Goal: Transaction & Acquisition: Purchase product/service

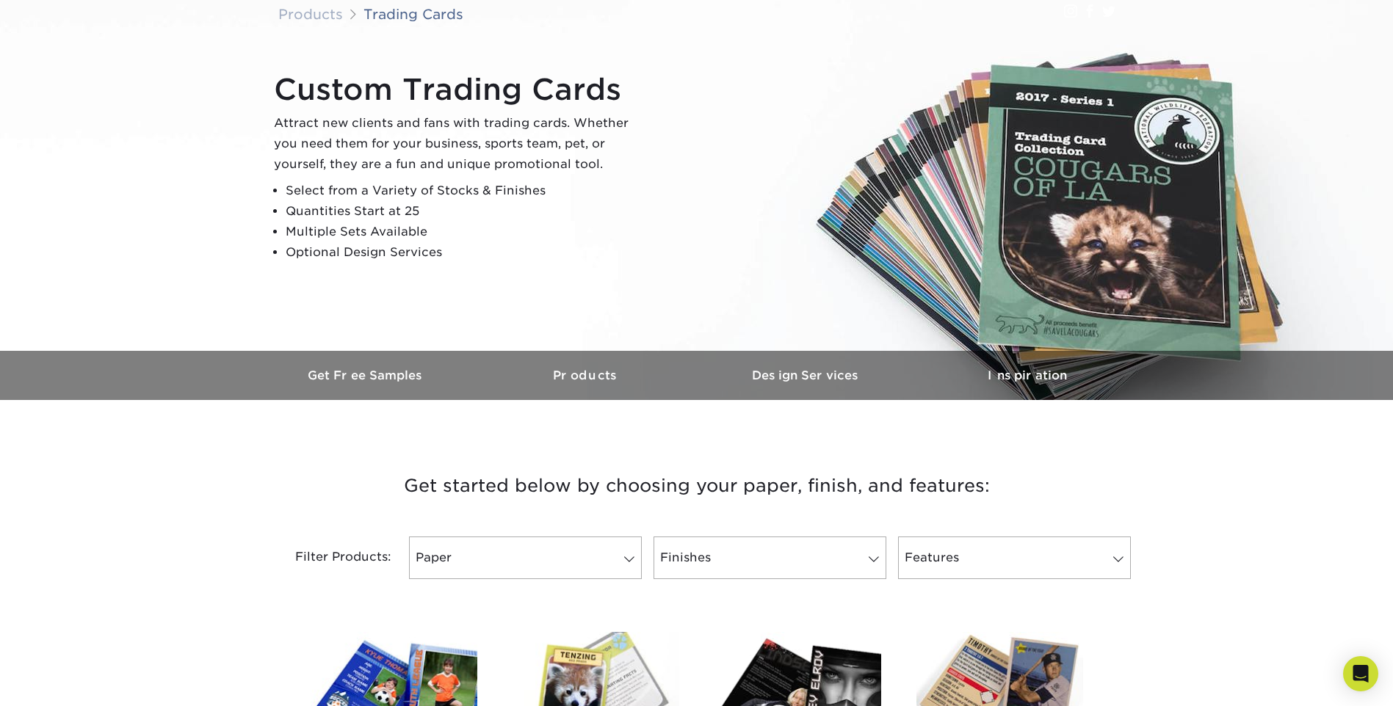
scroll to position [73, 0]
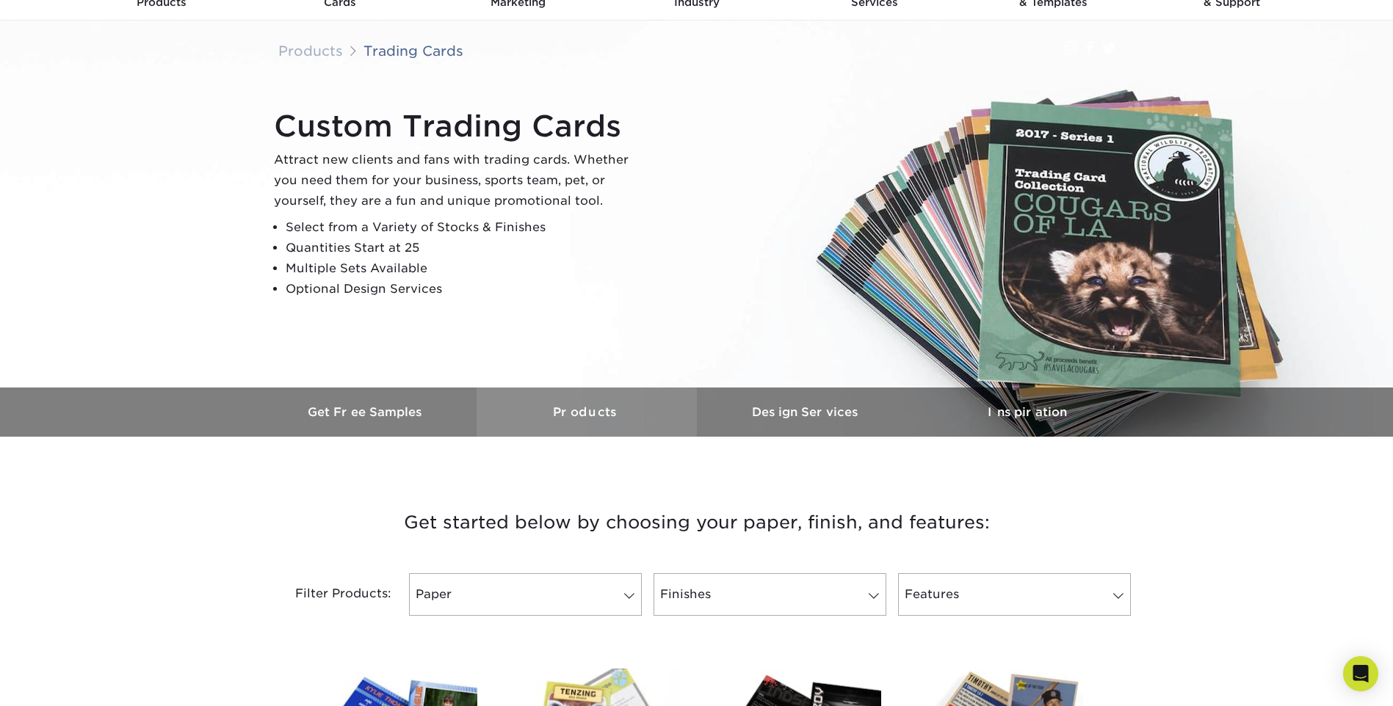
click at [591, 411] on h3 "Products" at bounding box center [586, 412] width 220 height 14
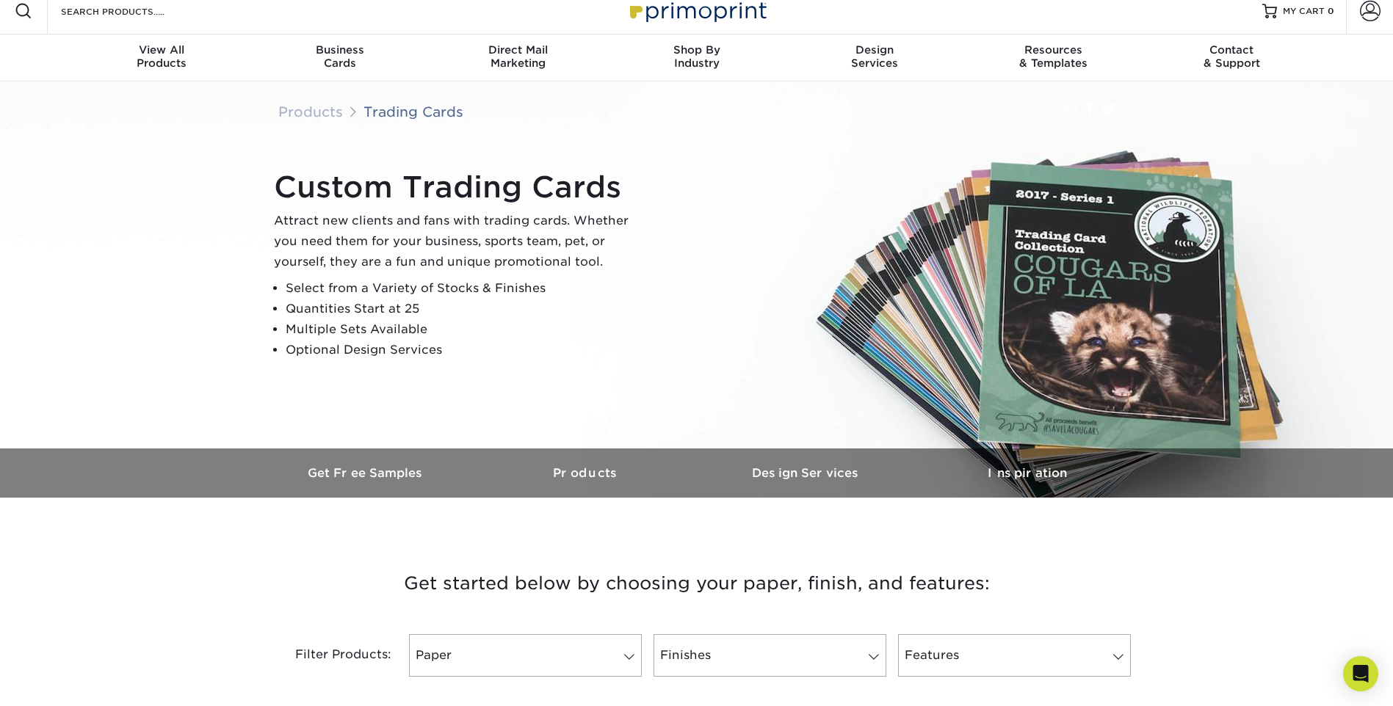
scroll to position [0, 0]
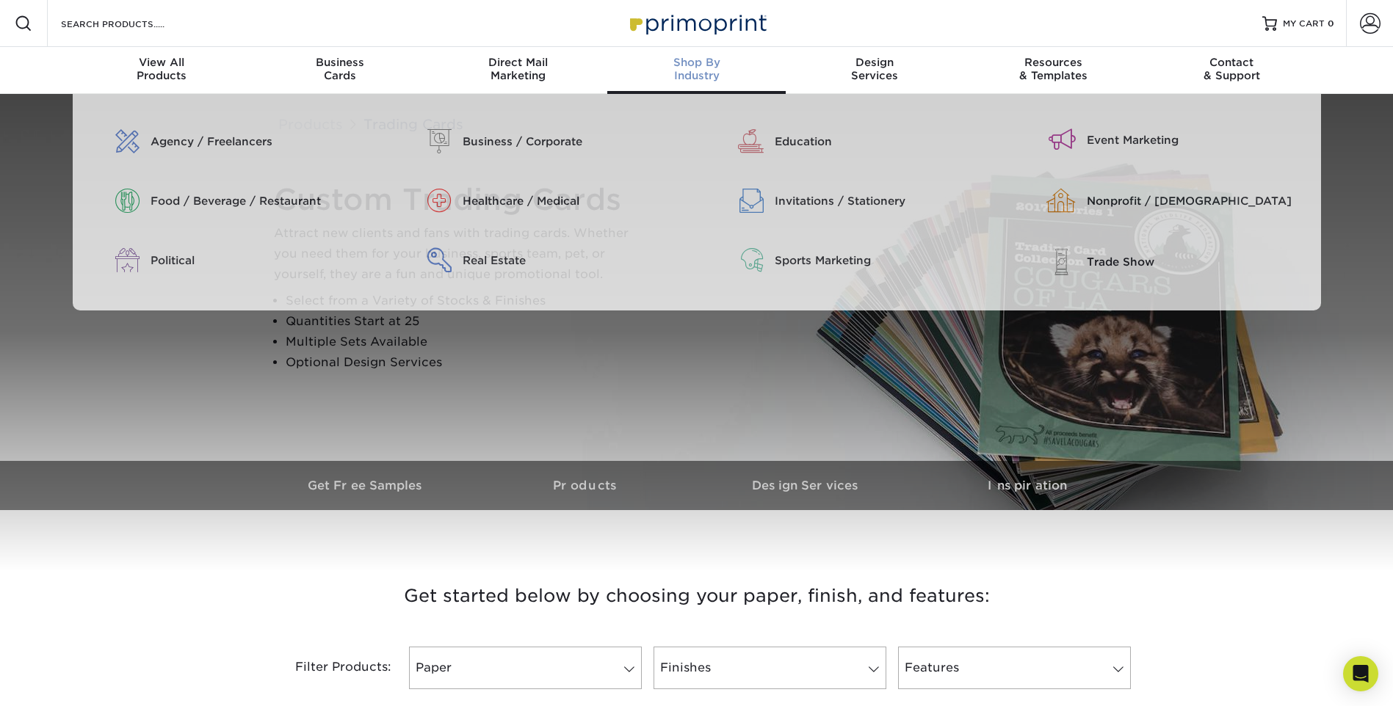
click at [702, 66] on span "Shop By" at bounding box center [696, 62] width 178 height 13
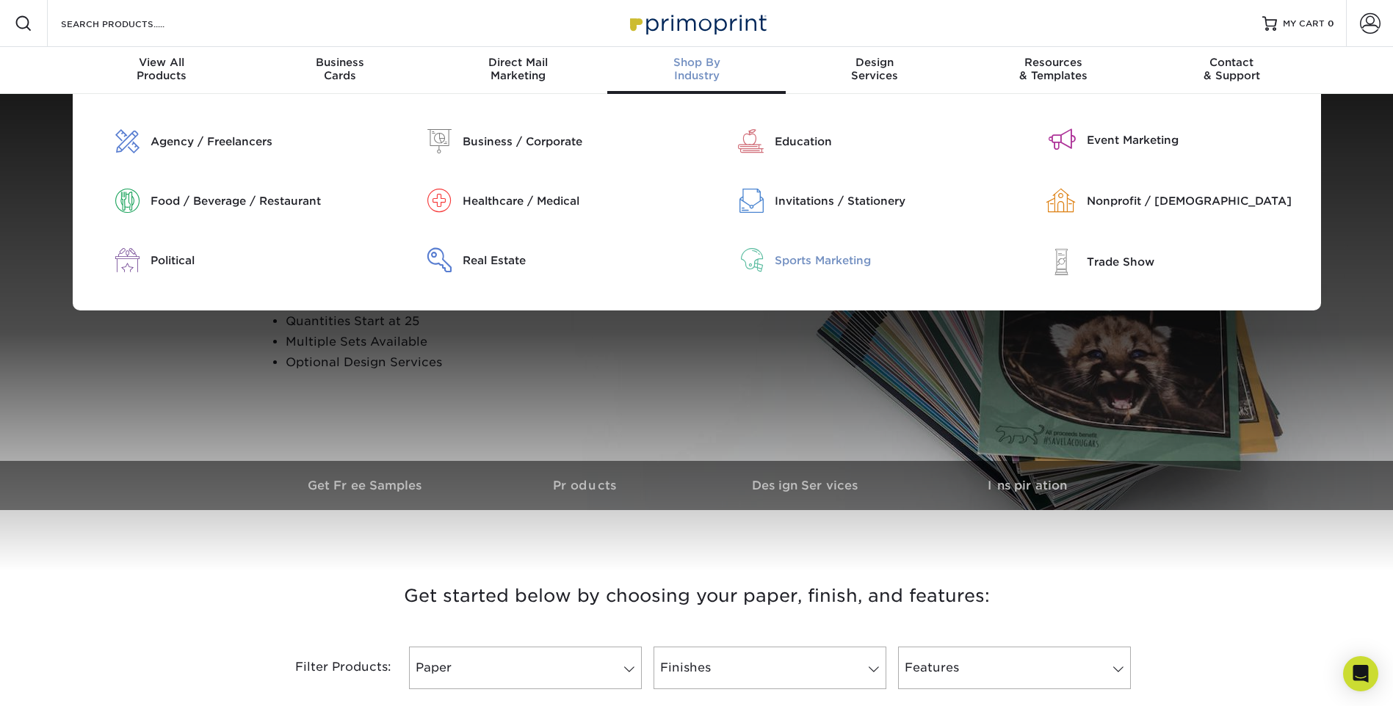
click at [788, 260] on div "Sports Marketing" at bounding box center [885, 261] width 223 height 16
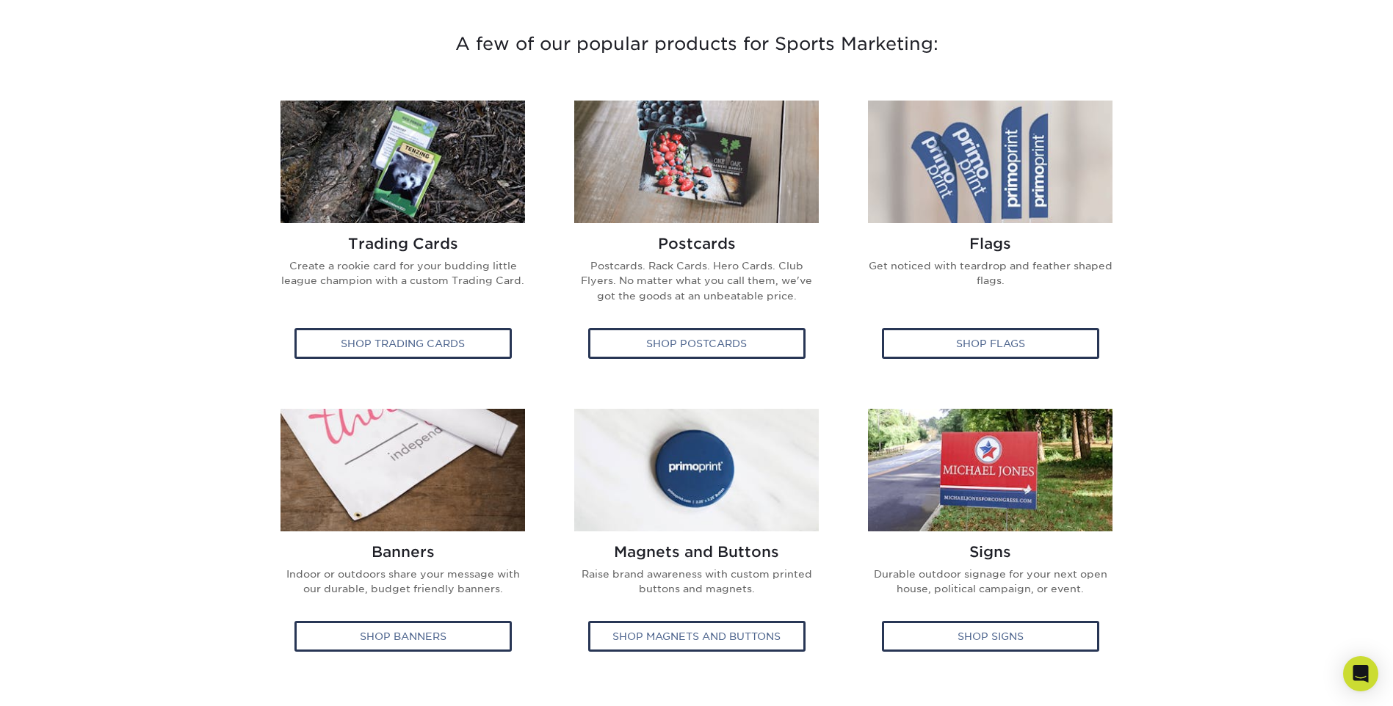
scroll to position [587, 0]
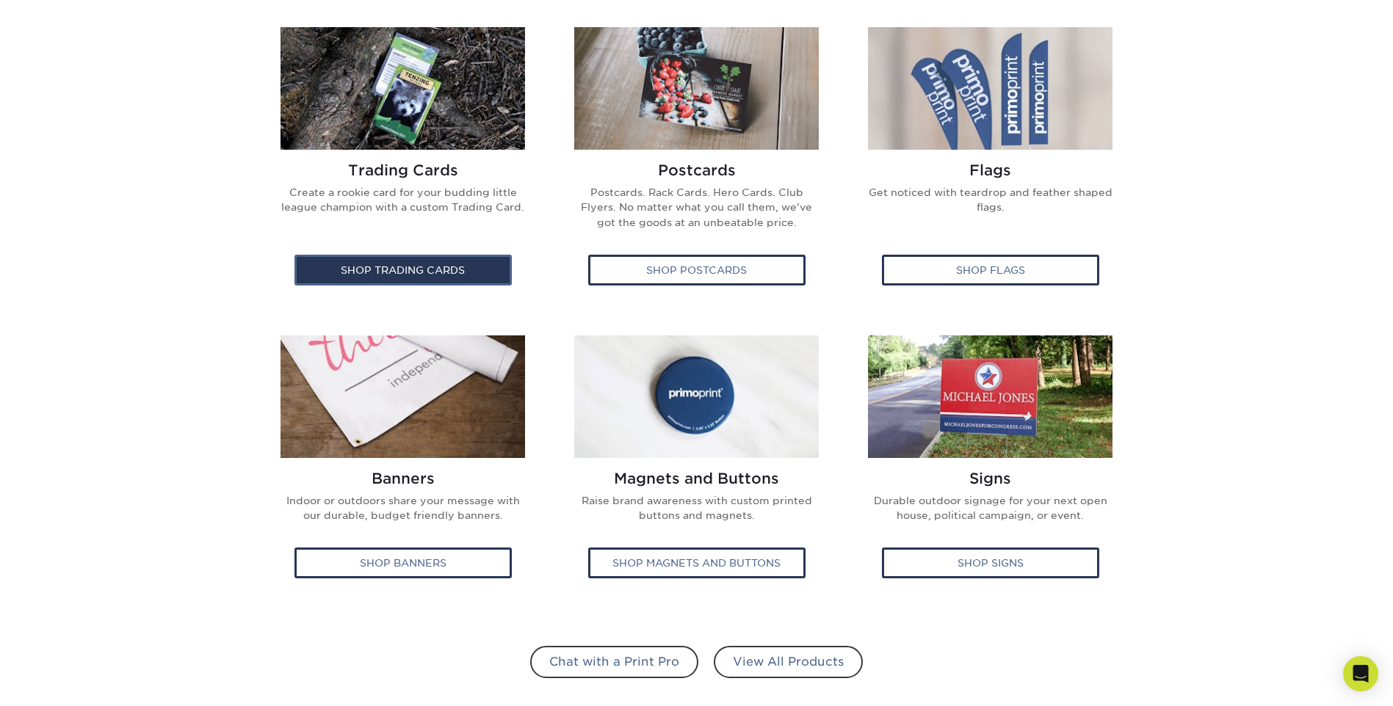
click at [489, 261] on div "Shop Trading Cards" at bounding box center [402, 270] width 217 height 31
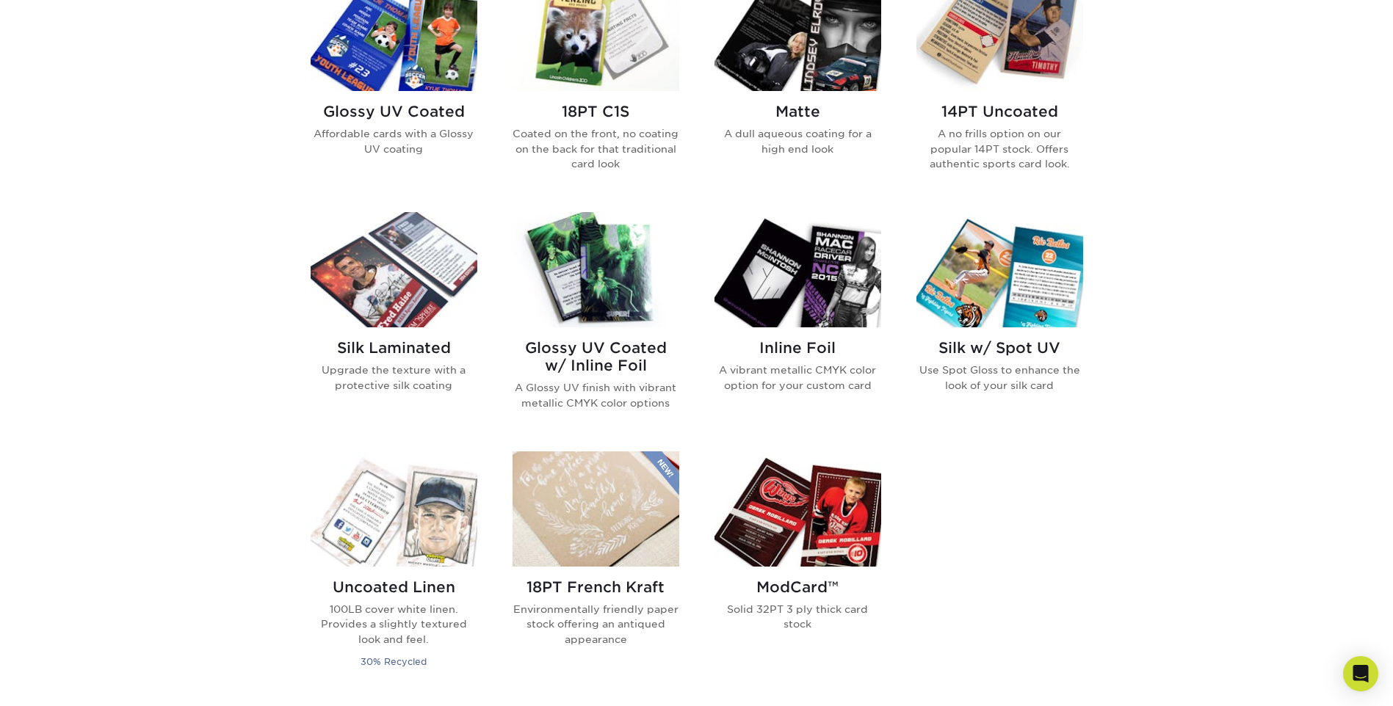
scroll to position [734, 0]
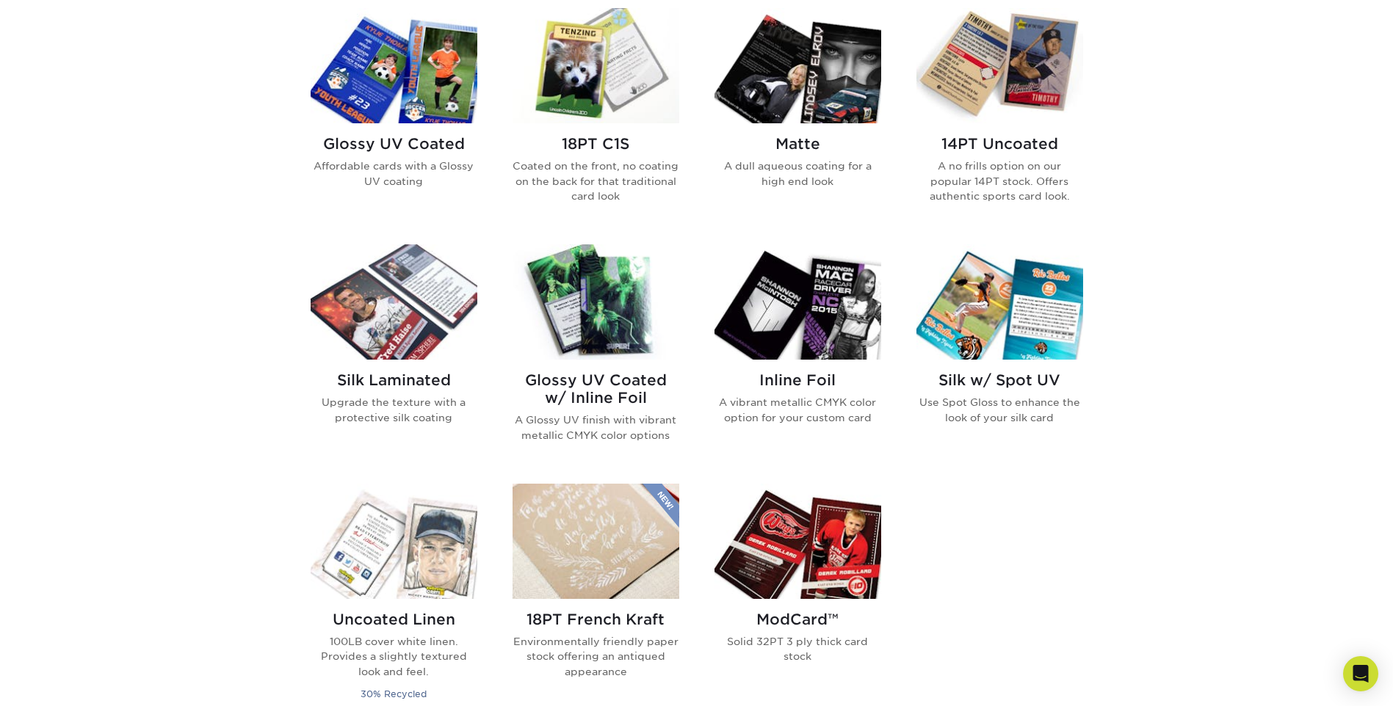
click at [366, 143] on h2 "Glossy UV Coated" at bounding box center [394, 144] width 167 height 18
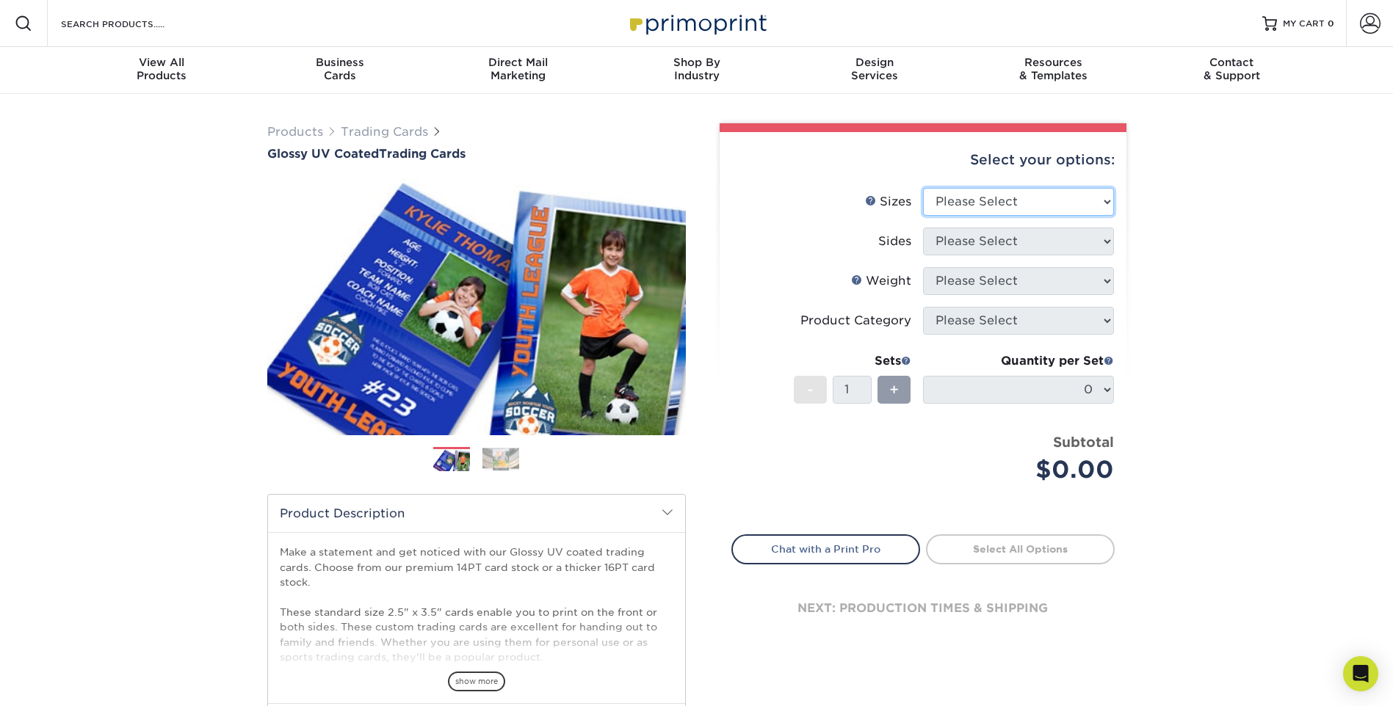
click at [1092, 206] on select "Please Select 2.5" x 3.5"" at bounding box center [1018, 202] width 191 height 28
select select "2.50x3.50"
click at [923, 188] on select "Please Select 2.5" x 3.5"" at bounding box center [1018, 202] width 191 height 28
click at [1086, 244] on select "Please Select Print Both Sides Print Front Only" at bounding box center [1018, 242] width 191 height 28
select select "32d3c223-f82c-492b-b915-ba065a00862f"
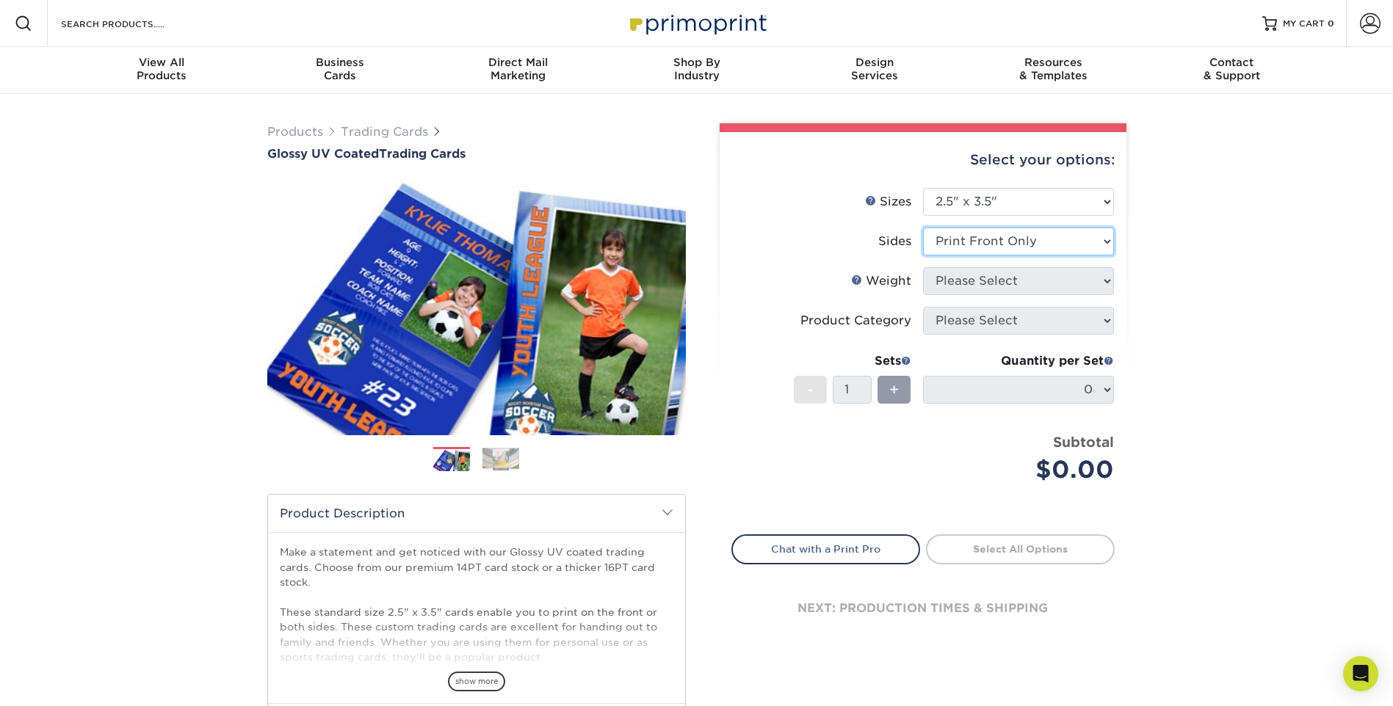
click at [923, 228] on select "Please Select Print Both Sides Print Front Only" at bounding box center [1018, 242] width 191 height 28
click at [1105, 280] on select "Please Select 16PT 14PT 18PT C1S" at bounding box center [1018, 281] width 191 height 28
click at [923, 267] on select "Please Select 16PT 14PT 18PT C1S" at bounding box center [1018, 281] width 191 height 28
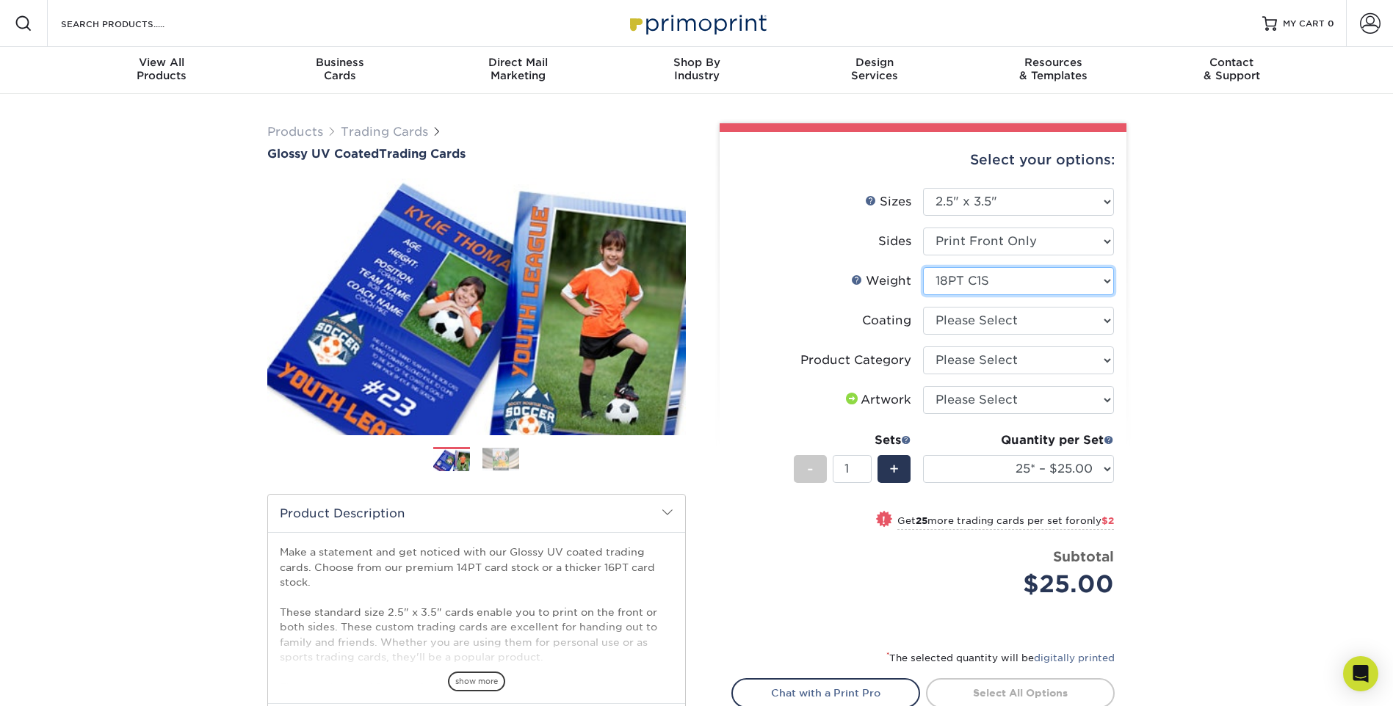
click at [1106, 288] on select "Please Select 16PT 14PT 18PT C1S" at bounding box center [1018, 281] width 191 height 28
select select "16PT"
click at [923, 267] on select "Please Select 16PT 14PT 18PT C1S" at bounding box center [1018, 281] width 191 height 28
select select
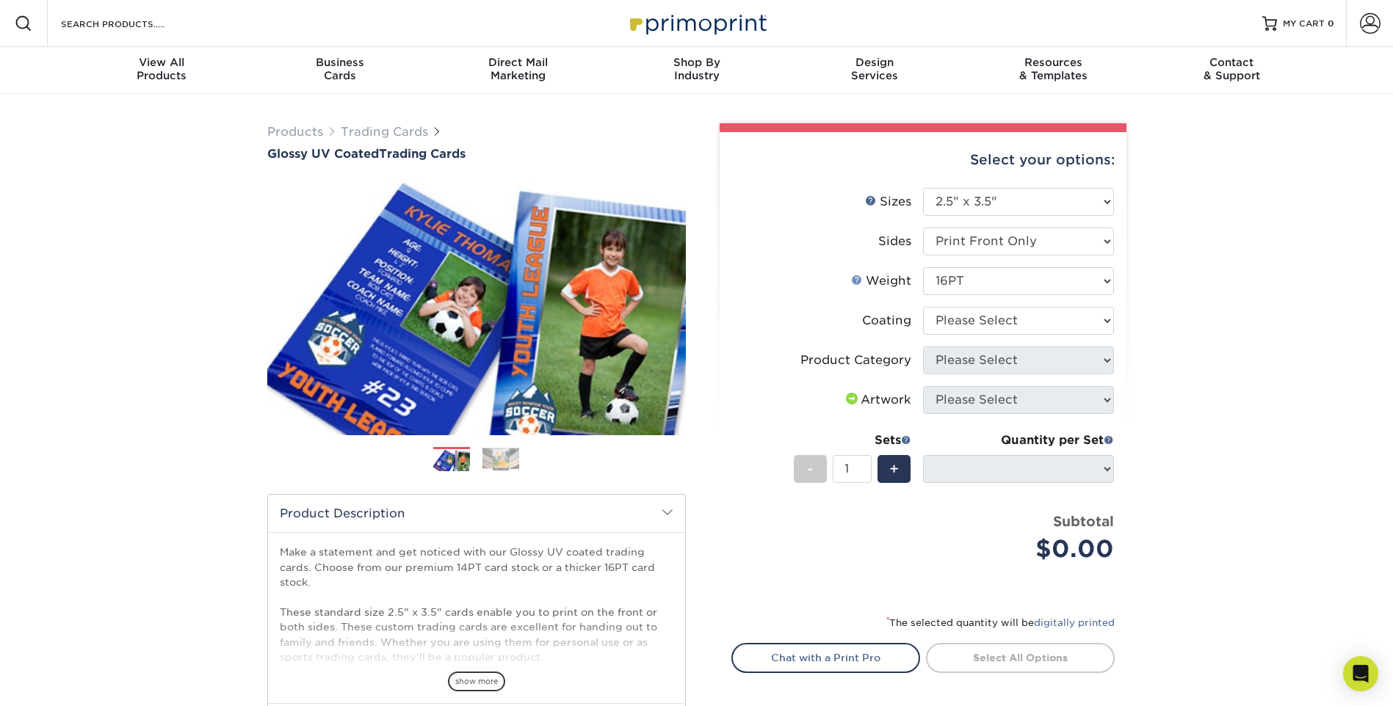
click at [857, 280] on link "Weight Help" at bounding box center [857, 280] width 12 height 12
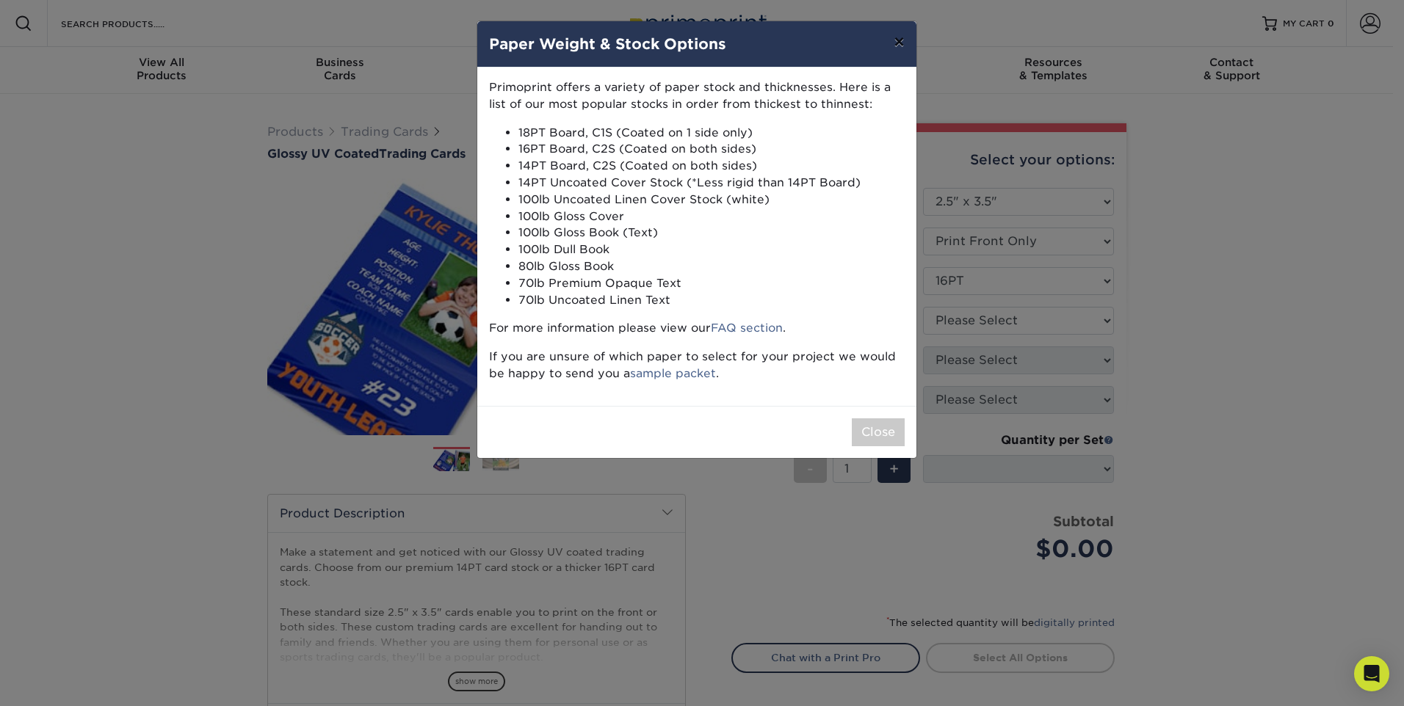
click at [898, 43] on button "×" at bounding box center [899, 41] width 34 height 41
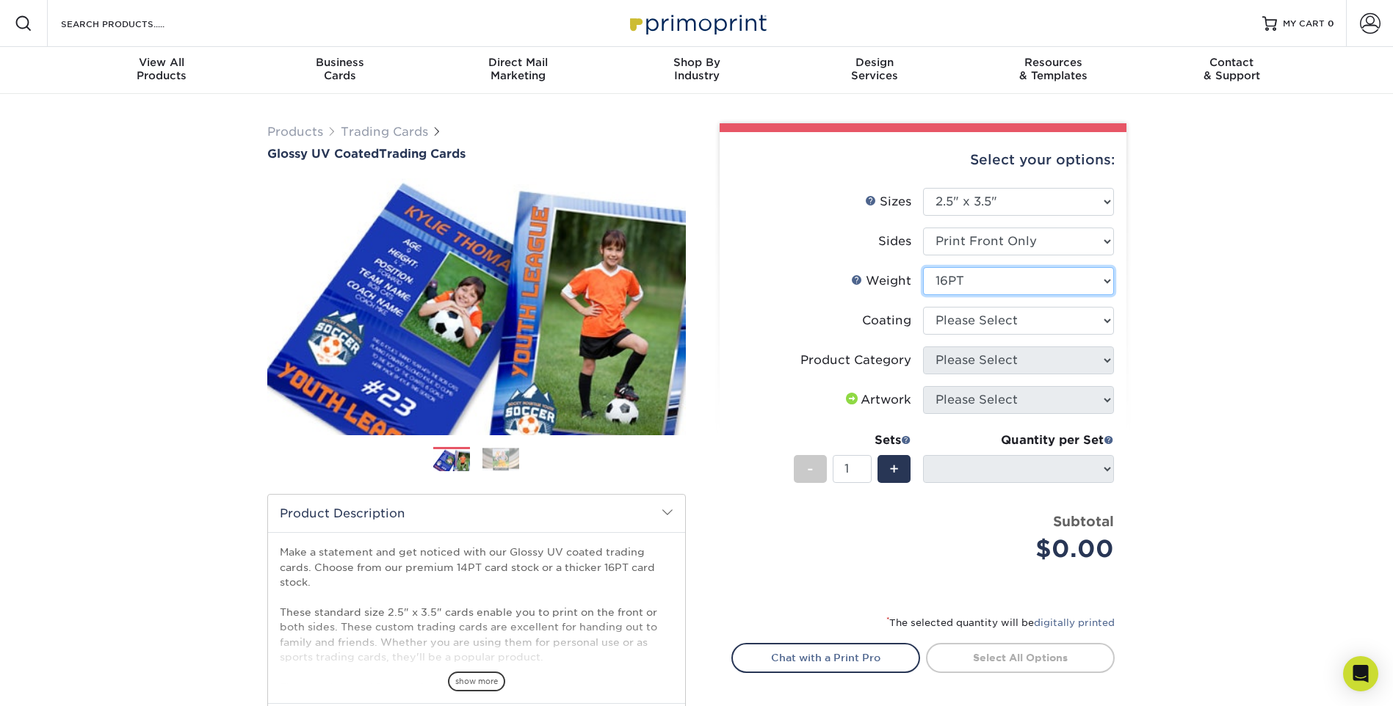
click at [1088, 280] on select "Please Select 16PT 14PT 18PT C1S" at bounding box center [1018, 281] width 191 height 28
select select "18PTC1S"
click at [923, 267] on select "Please Select 16PT 14PT 18PT C1S" at bounding box center [1018, 281] width 191 height 28
select select "-1"
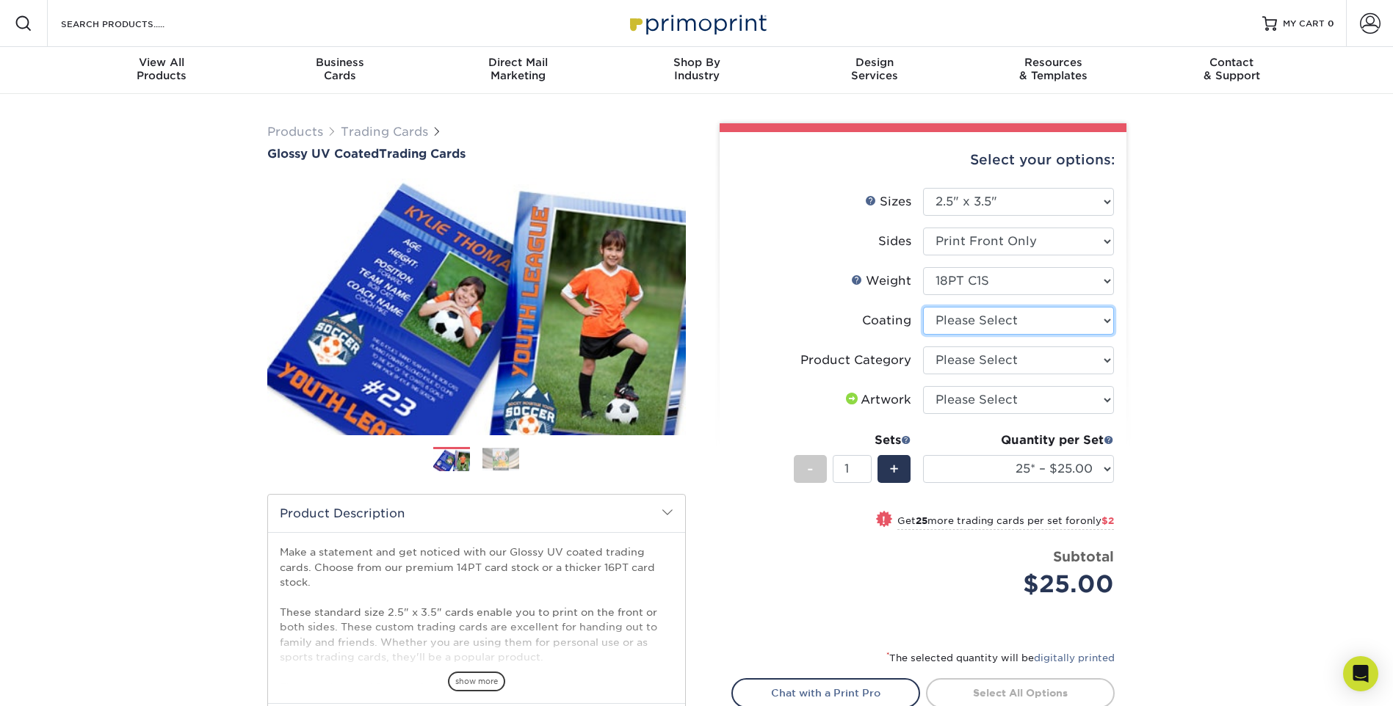
click at [1103, 321] on select at bounding box center [1018, 321] width 191 height 28
select select "1e8116af-acfc-44b1-83dc-8181aa338834"
click at [923, 307] on select at bounding box center [1018, 321] width 191 height 28
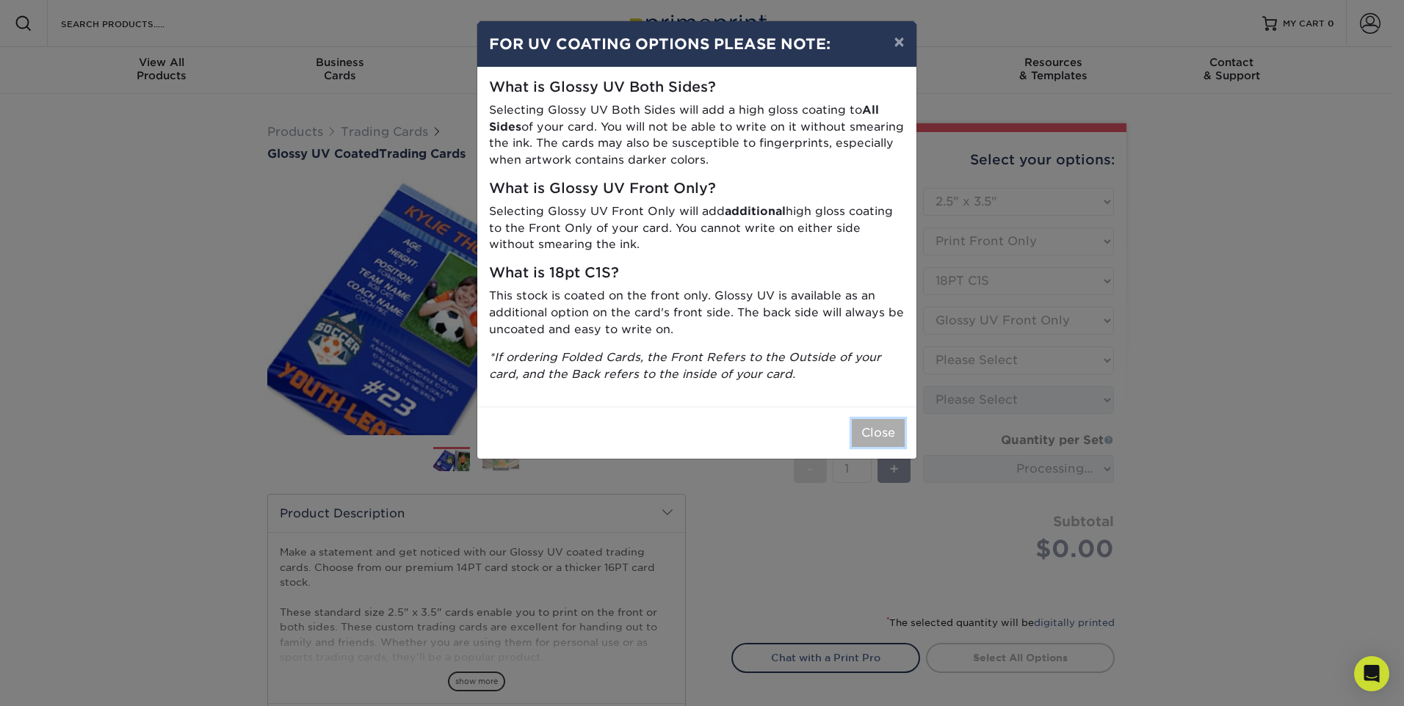
click at [885, 440] on button "Close" at bounding box center [878, 433] width 53 height 28
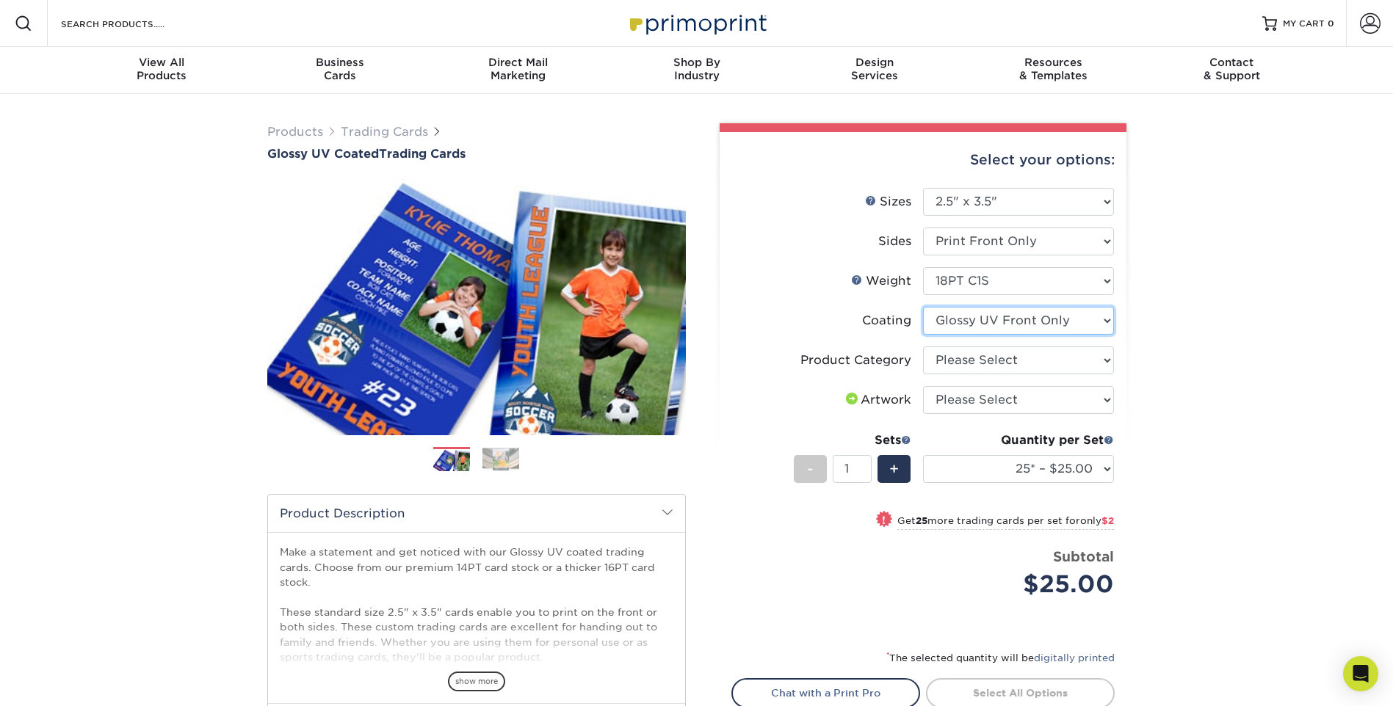
click at [1106, 327] on select at bounding box center [1018, 321] width 191 height 28
click at [923, 307] on select at bounding box center [1018, 321] width 191 height 28
click at [1059, 355] on select "Please Select Trading Cards" at bounding box center [1018, 360] width 191 height 28
select select "c2f9bce9-36c2-409d-b101-c29d9d031e18"
click at [923, 346] on select "Please Select Trading Cards" at bounding box center [1018, 360] width 191 height 28
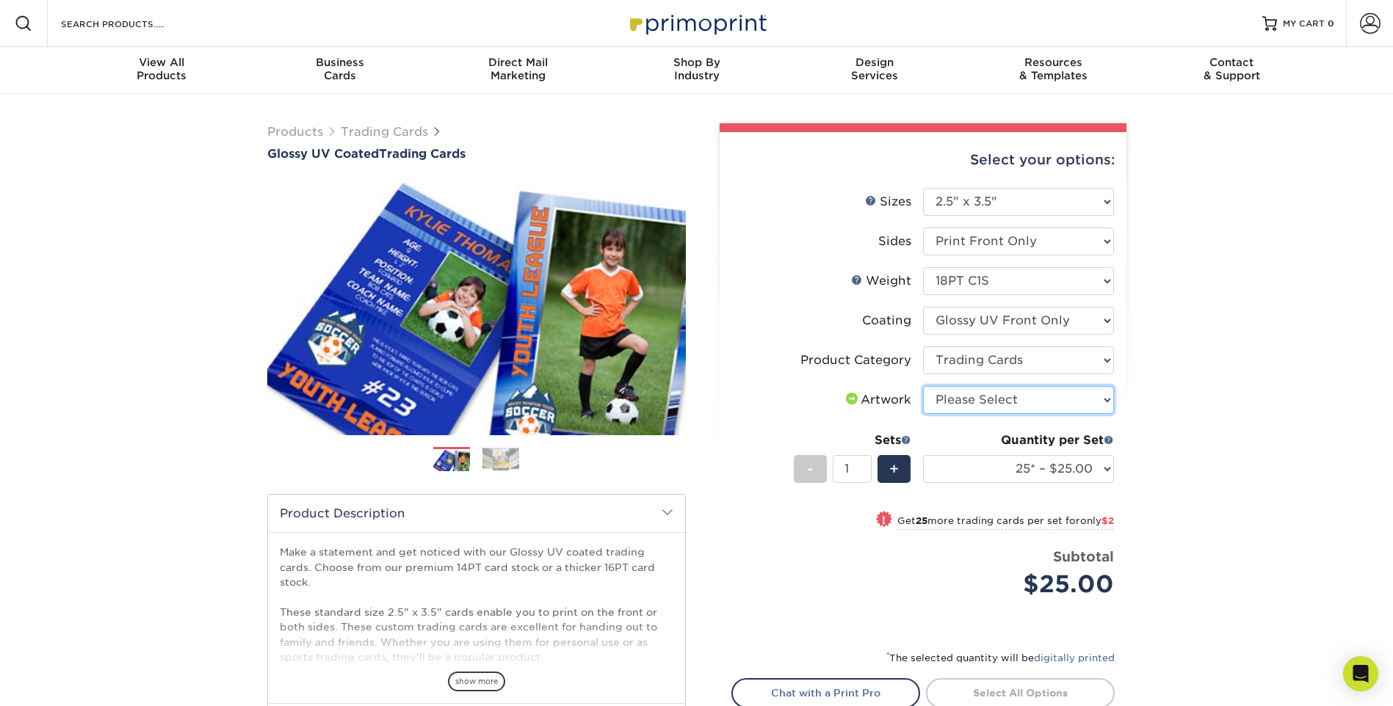
click at [1034, 399] on select "Please Select I will upload files I need a design - $100" at bounding box center [1018, 400] width 191 height 28
select select "upload"
click at [923, 386] on select "Please Select I will upload files I need a design - $100" at bounding box center [1018, 400] width 191 height 28
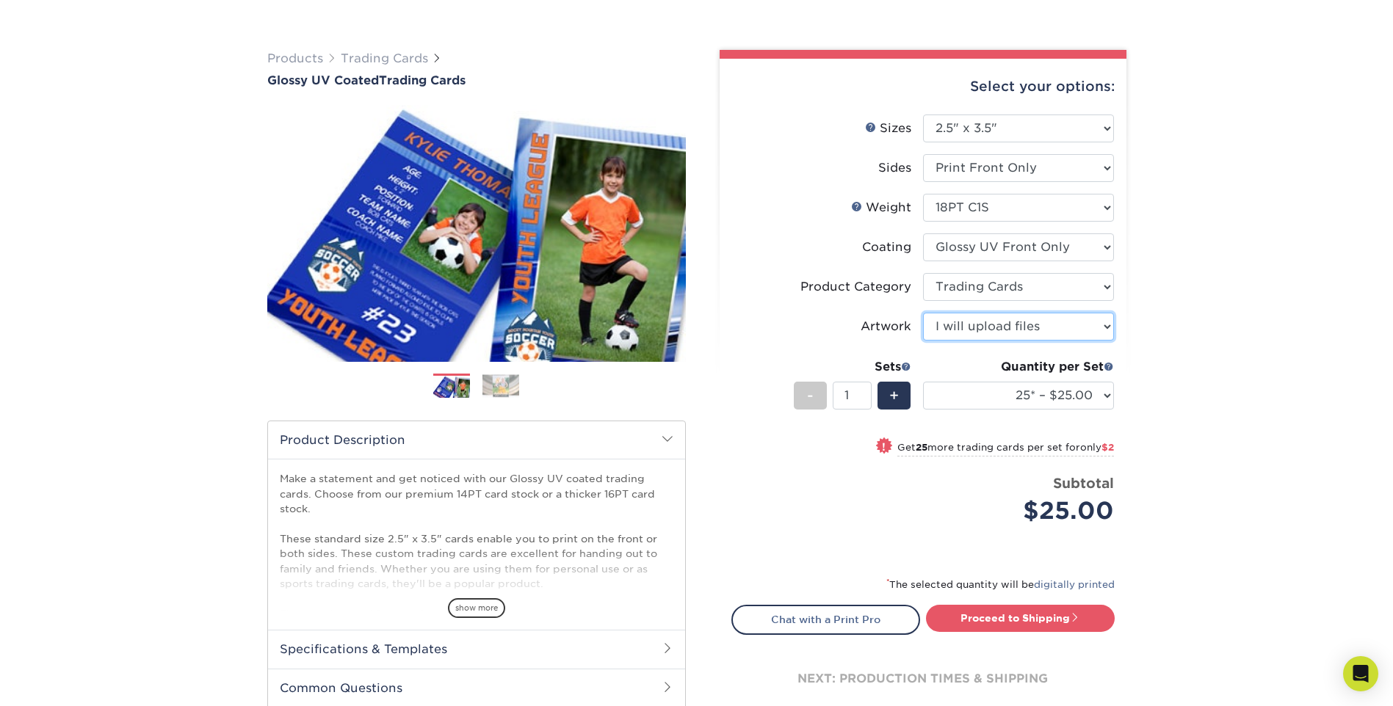
scroll to position [147, 0]
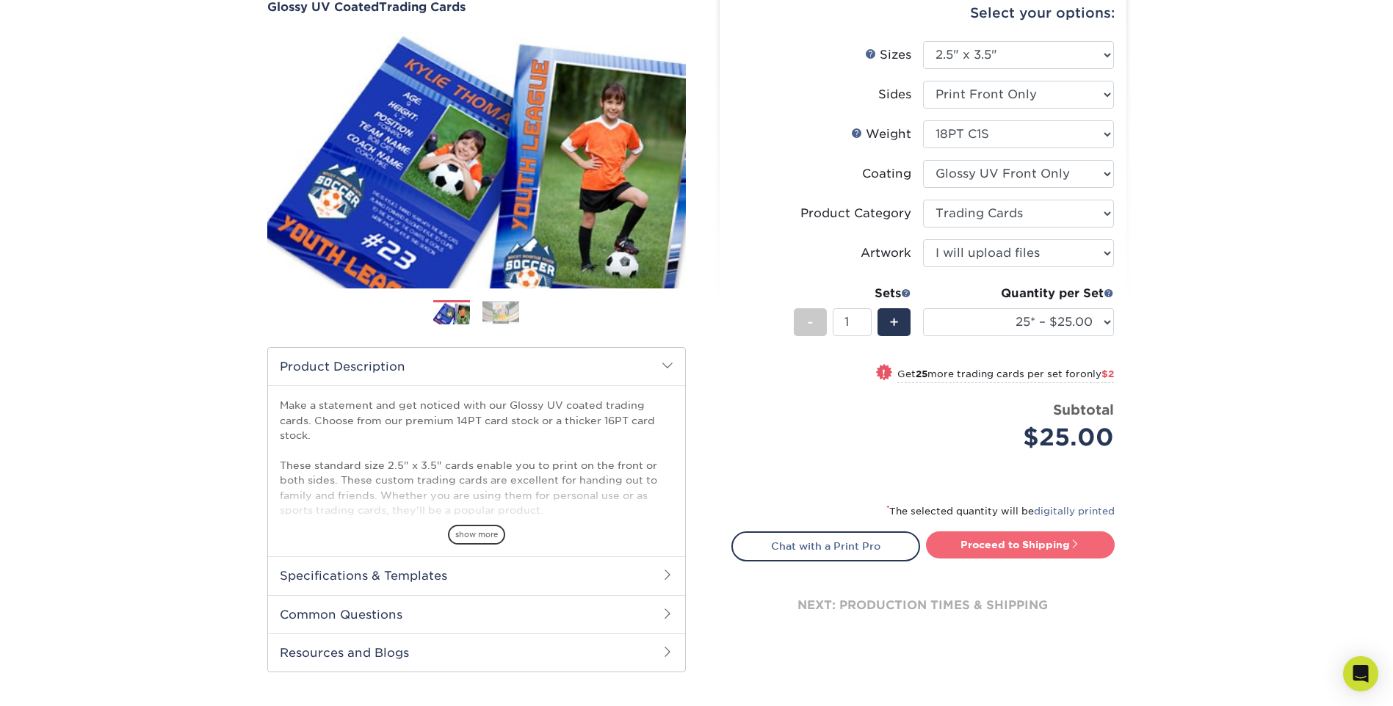
click at [1019, 544] on link "Proceed to Shipping" at bounding box center [1020, 544] width 189 height 26
type input "Set 1"
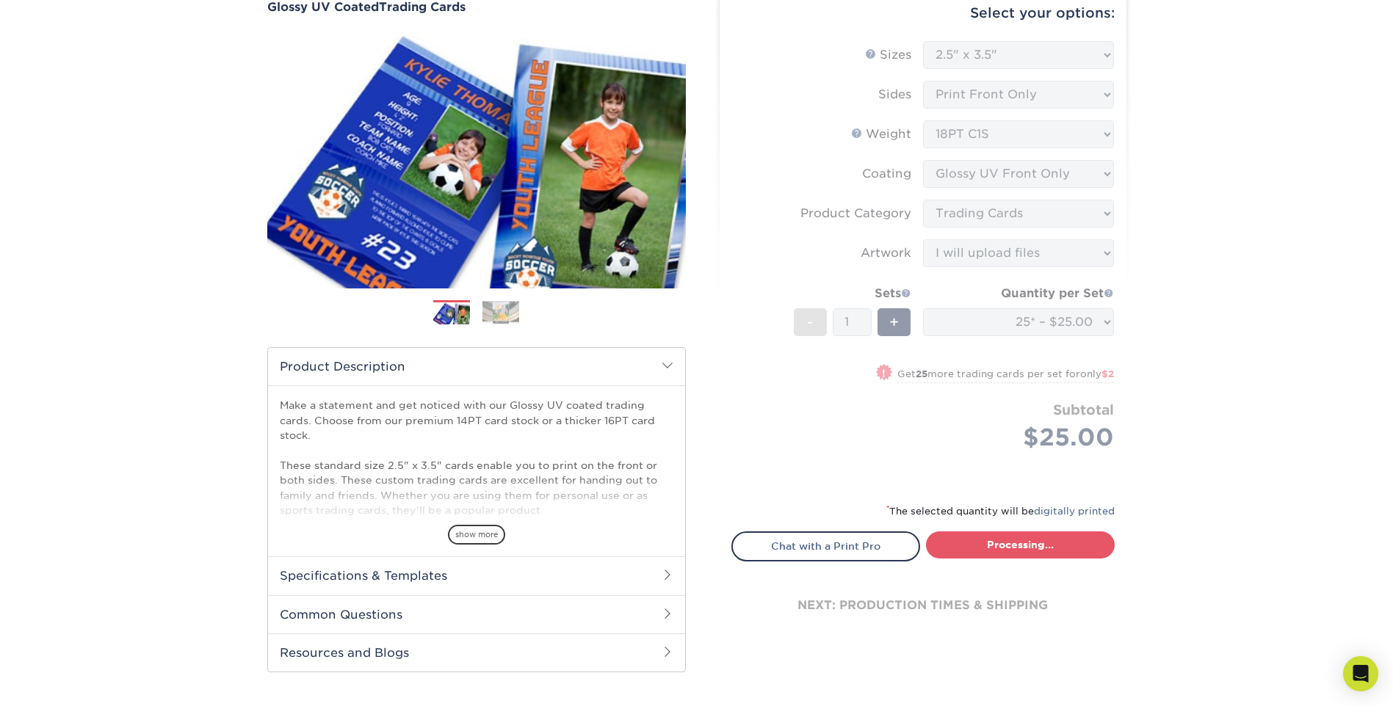
select select "8d81a096-11b2-4168-bb79-4b203b63523e"
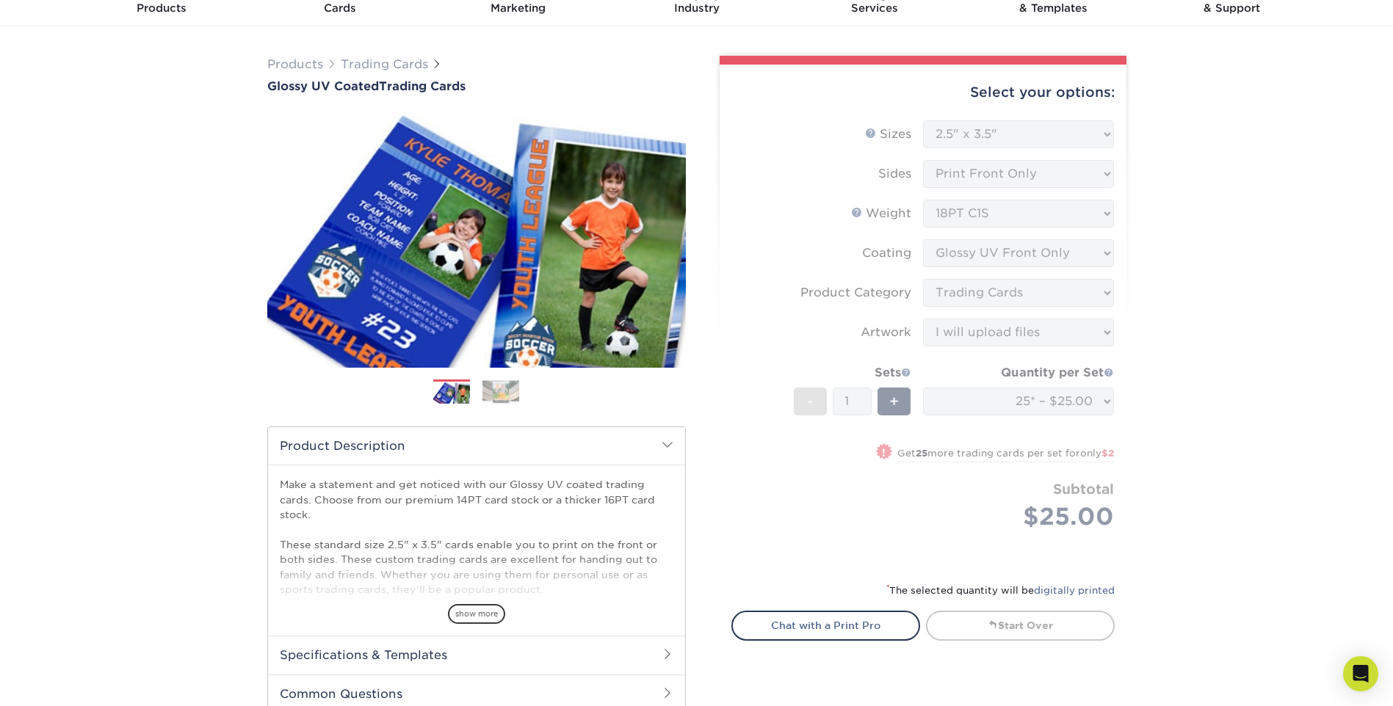
scroll to position [0, 0]
